Goal: Transaction & Acquisition: Subscribe to service/newsletter

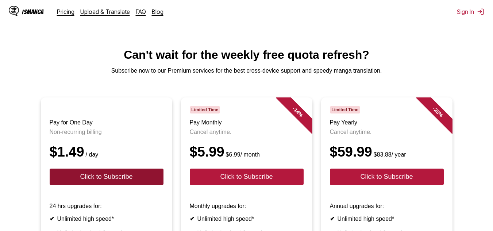
click at [89, 185] on button "Click to Subscribe" at bounding box center [107, 177] width 114 height 16
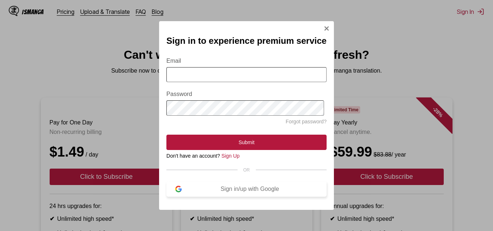
click at [218, 192] on div "Sign in/up with Google" at bounding box center [250, 189] width 136 height 7
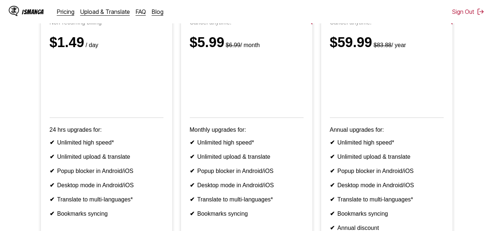
scroll to position [115, 0]
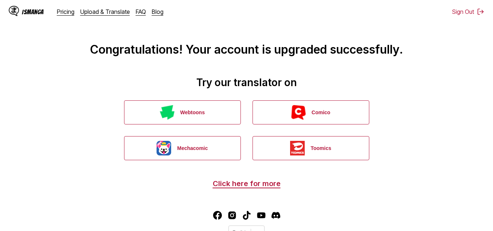
scroll to position [33, 0]
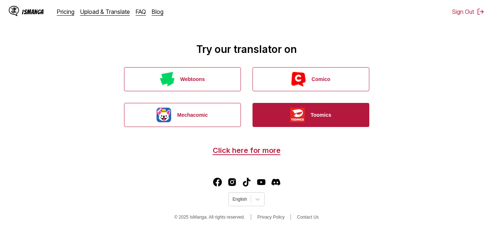
click at [269, 107] on button "Toomics" at bounding box center [311, 115] width 117 height 24
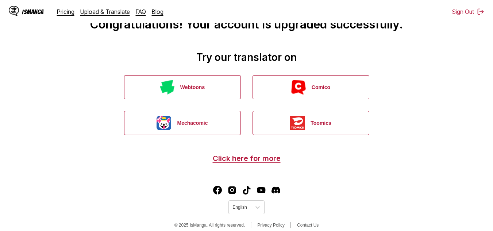
scroll to position [33, 0]
